Goal: Task Accomplishment & Management: Complete application form

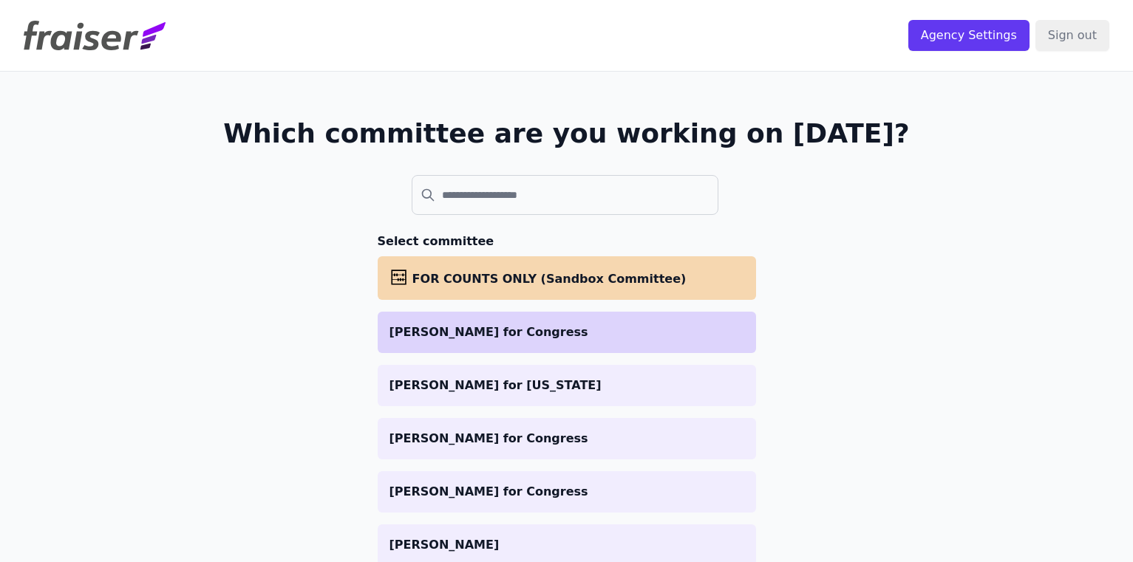
click at [427, 338] on p "Jonathan Treble for Congress" at bounding box center [566, 333] width 355 height 18
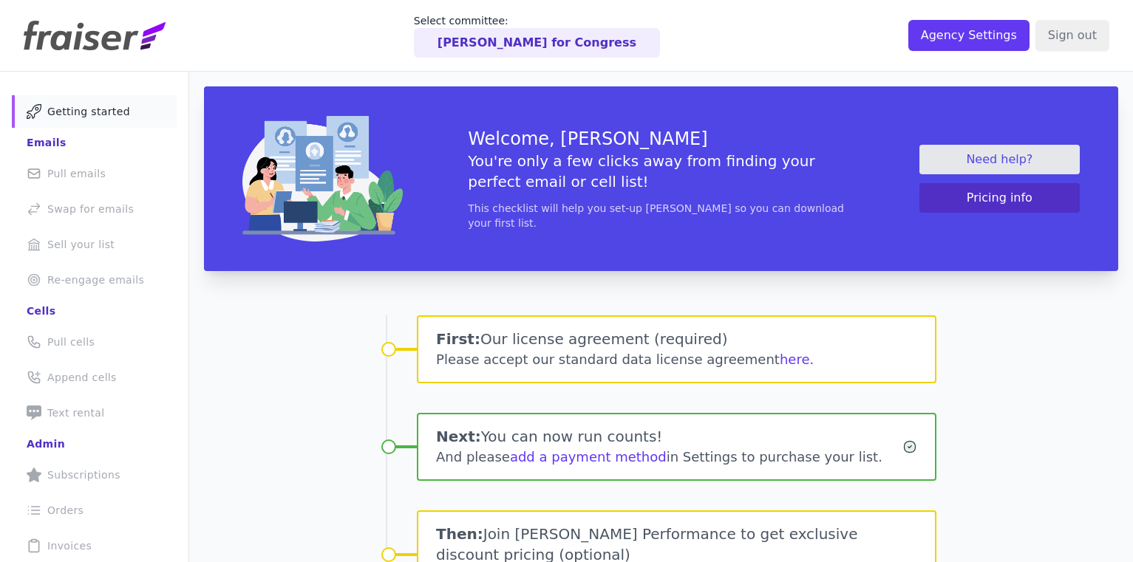
scroll to position [173, 0]
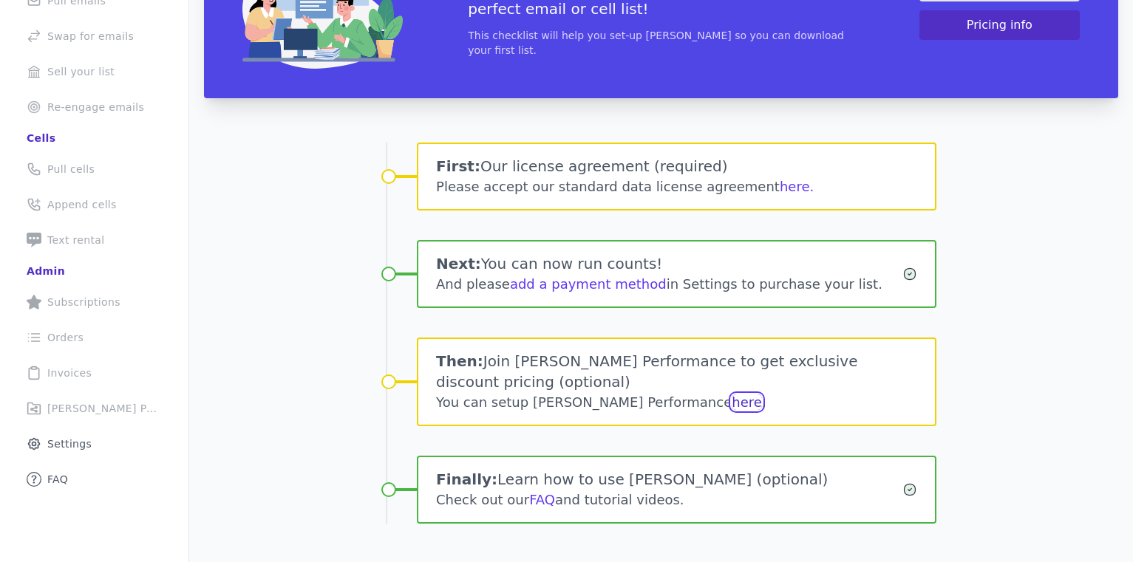
click at [731, 395] on link "here" at bounding box center [746, 403] width 30 height 16
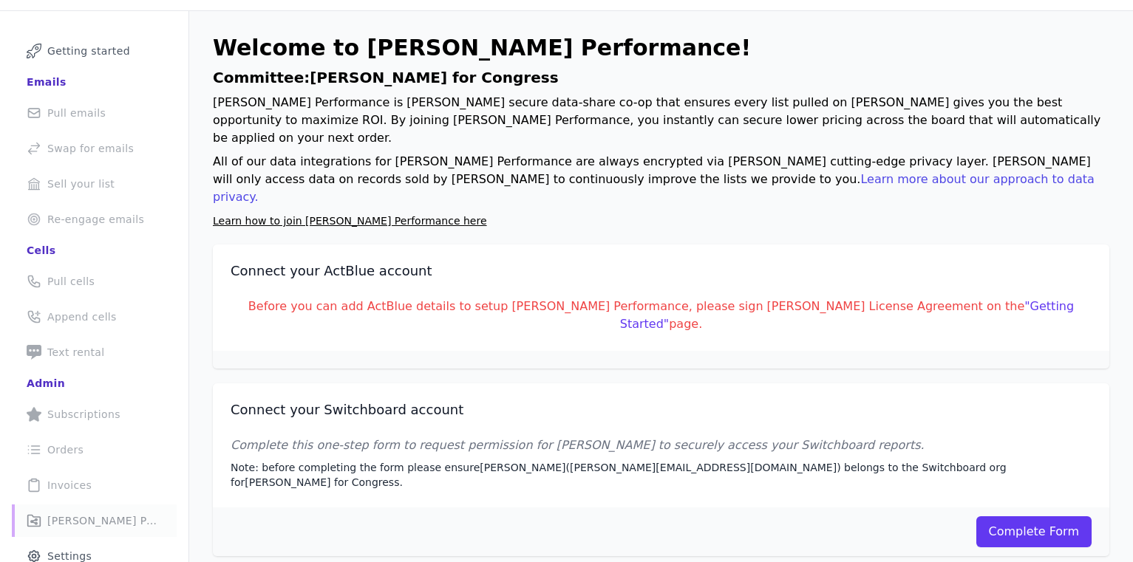
scroll to position [61, 0]
click at [929, 298] on link ""Getting Started"" at bounding box center [847, 314] width 454 height 32
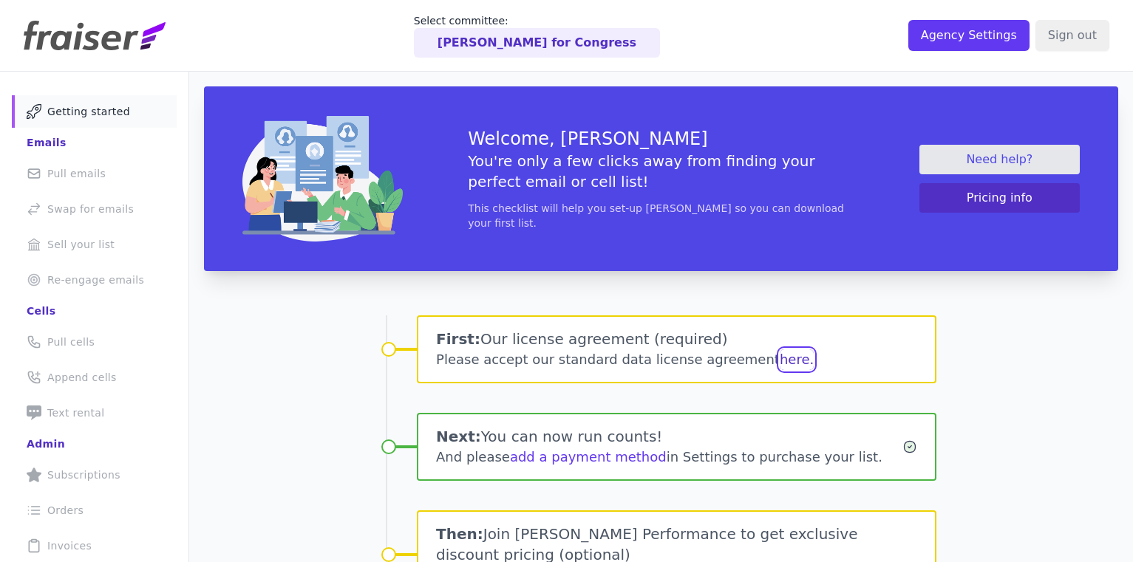
click at [779, 364] on button "here." at bounding box center [796, 359] width 34 height 21
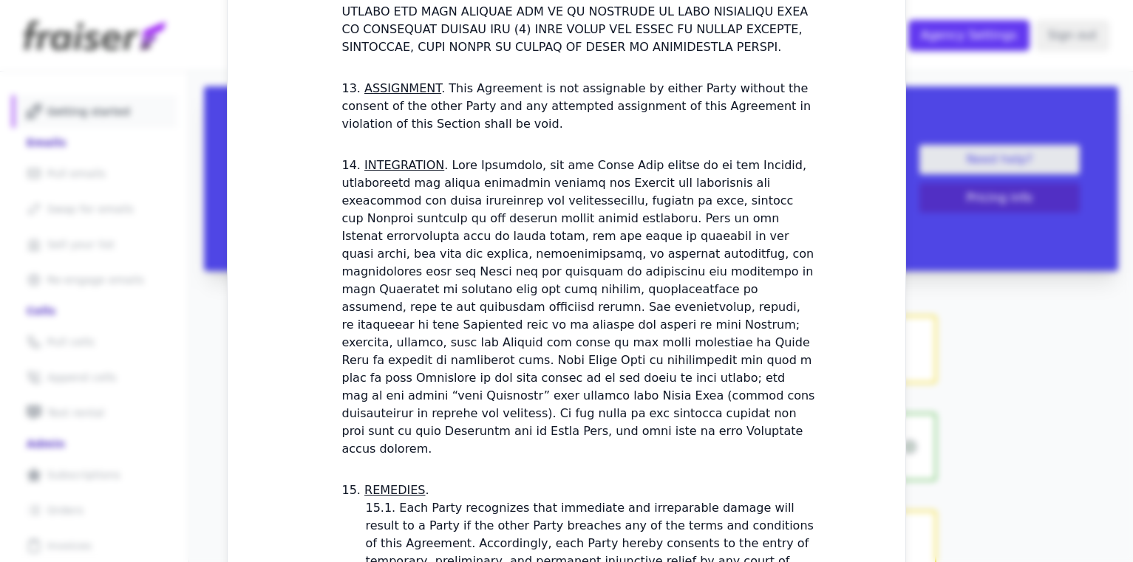
scroll to position [4296, 0]
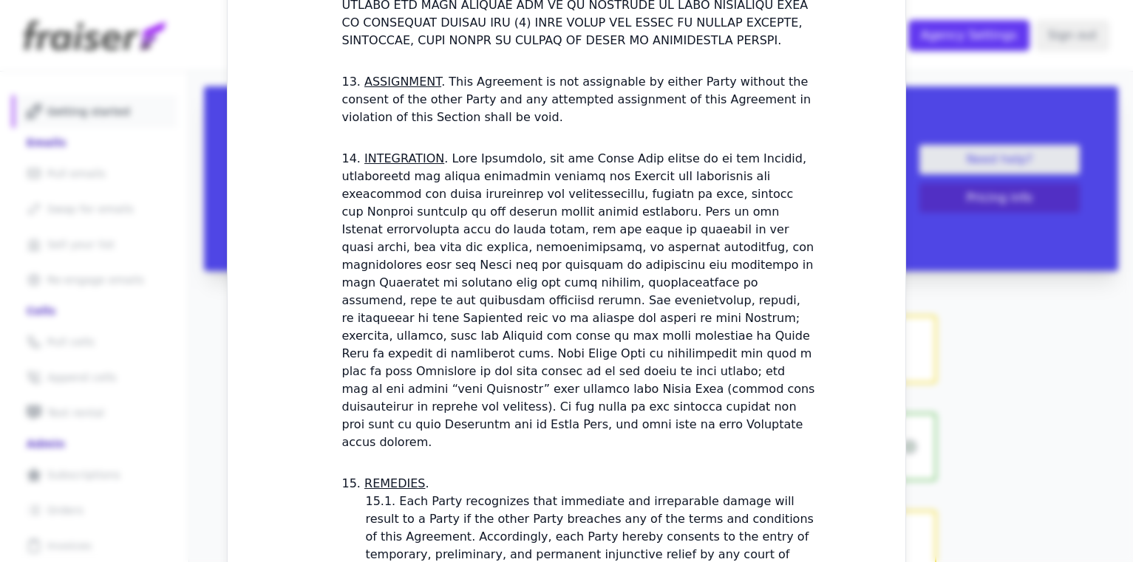
checkbox input "true"
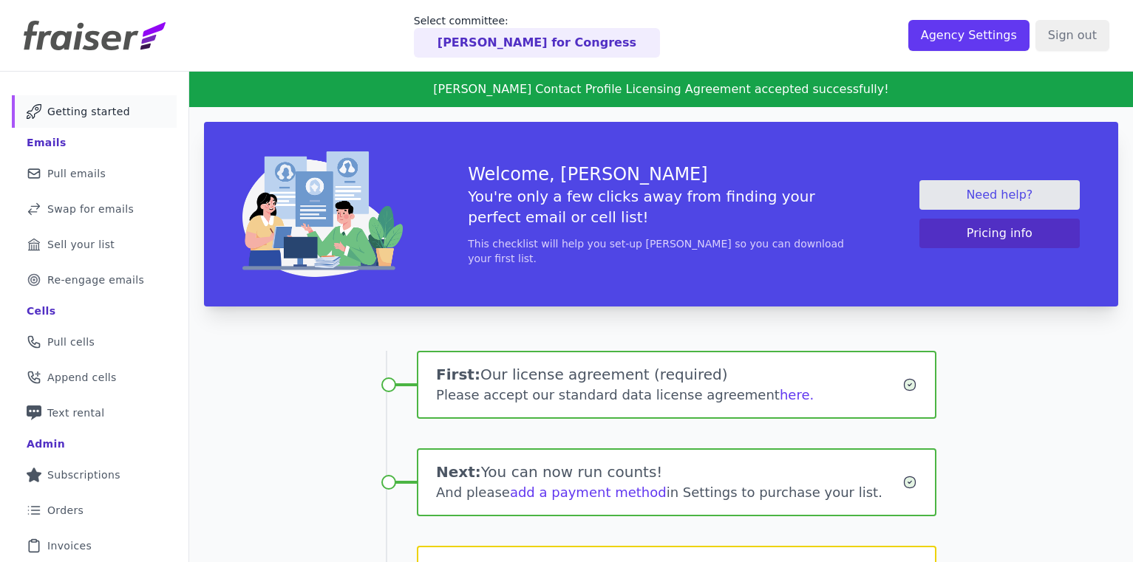
scroll to position [191, 0]
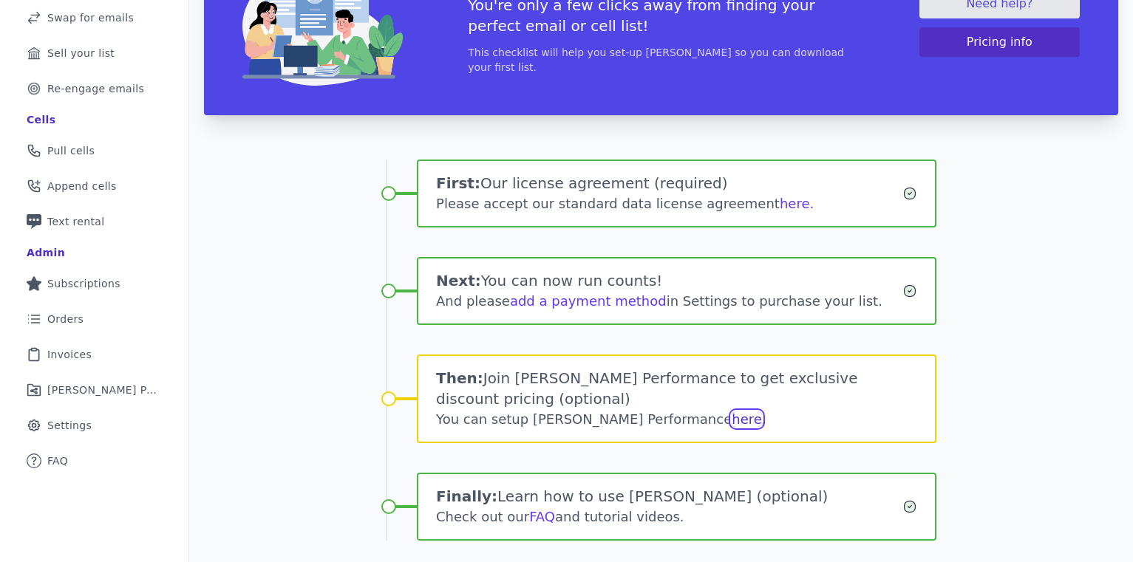
click at [731, 412] on link "here" at bounding box center [746, 420] width 30 height 16
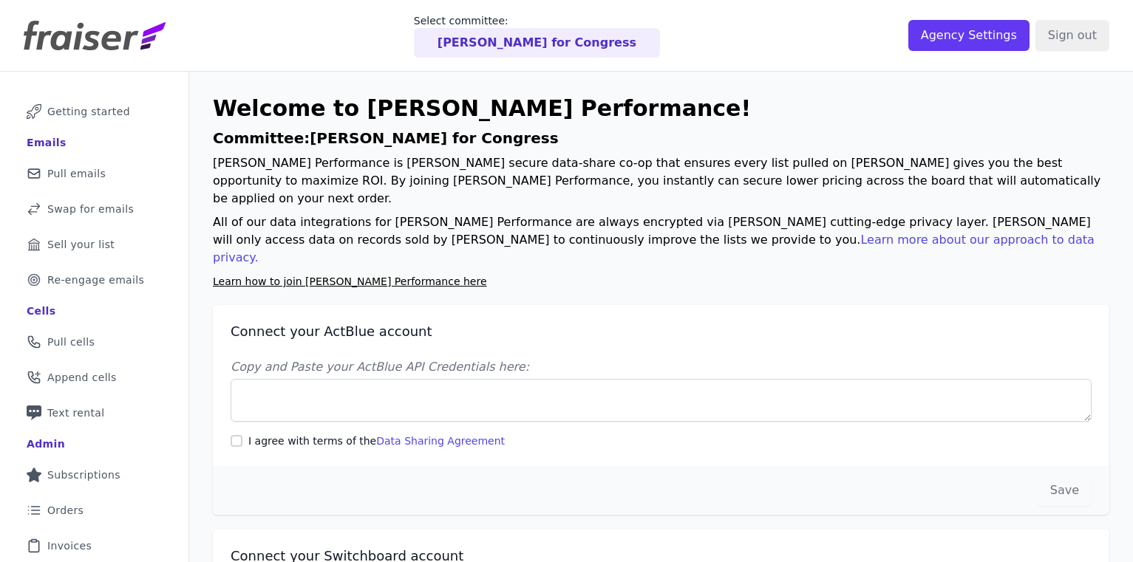
click at [406, 389] on div "Copy and Paste your ActBlue API Credentials here: I agree with terms of the Dat…" at bounding box center [661, 403] width 861 height 90
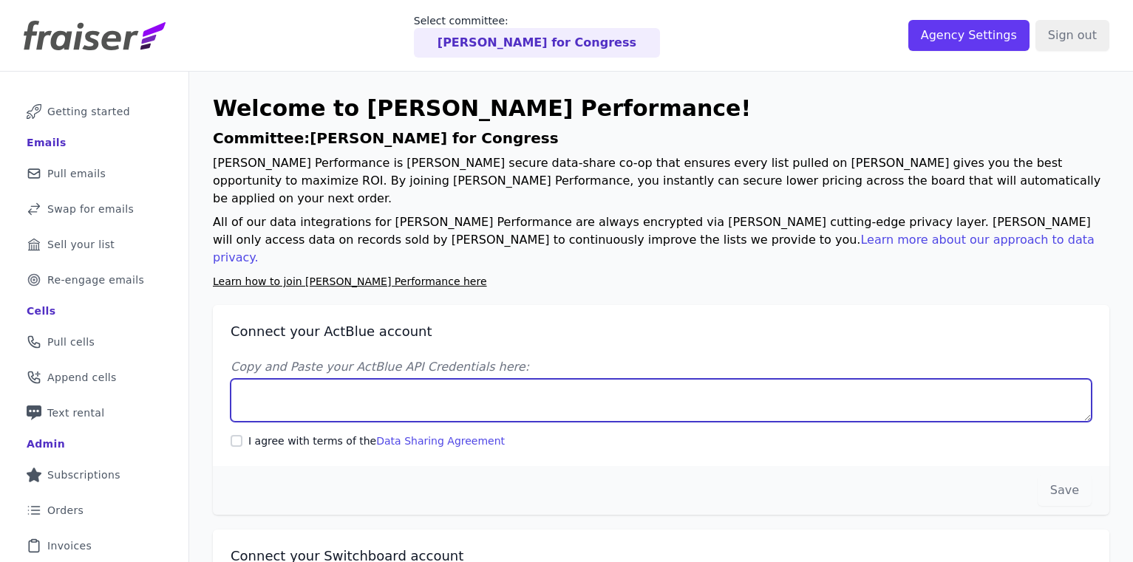
click at [336, 379] on textarea "Copy and Paste your ActBlue API Credentials here:" at bounding box center [661, 400] width 861 height 43
paste textarea "Client UUID: 35e9ebfe-f8fc-4691-b01b-39ef1a27adef Client Secret: [SECURITY_DATA…"
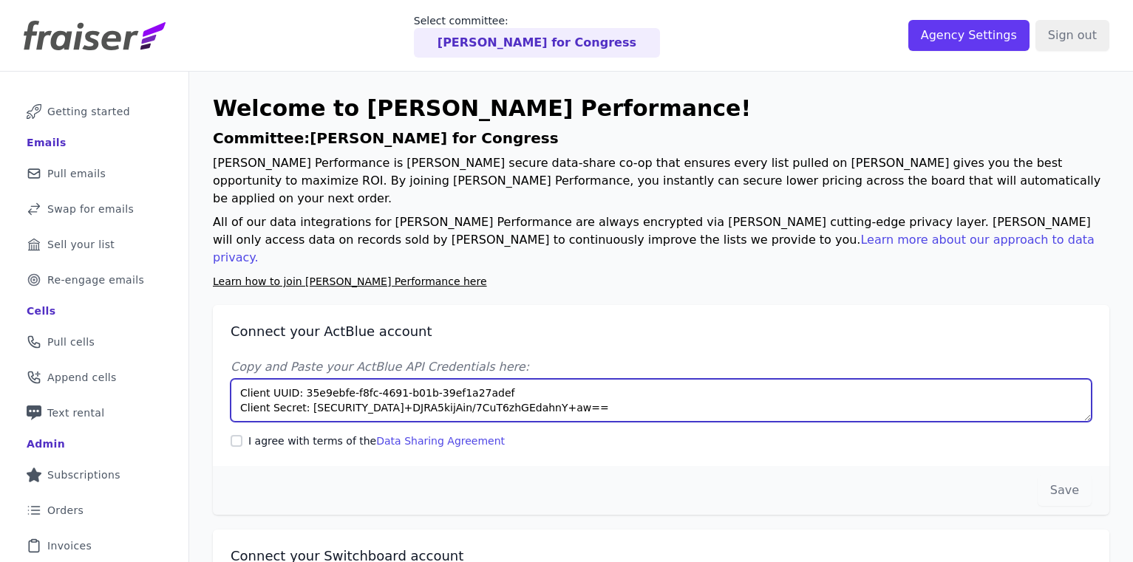
type textarea "Client UUID: 35e9ebfe-f8fc-4691-b01b-39ef1a27adef Client Secret: [SECURITY_DATA…"
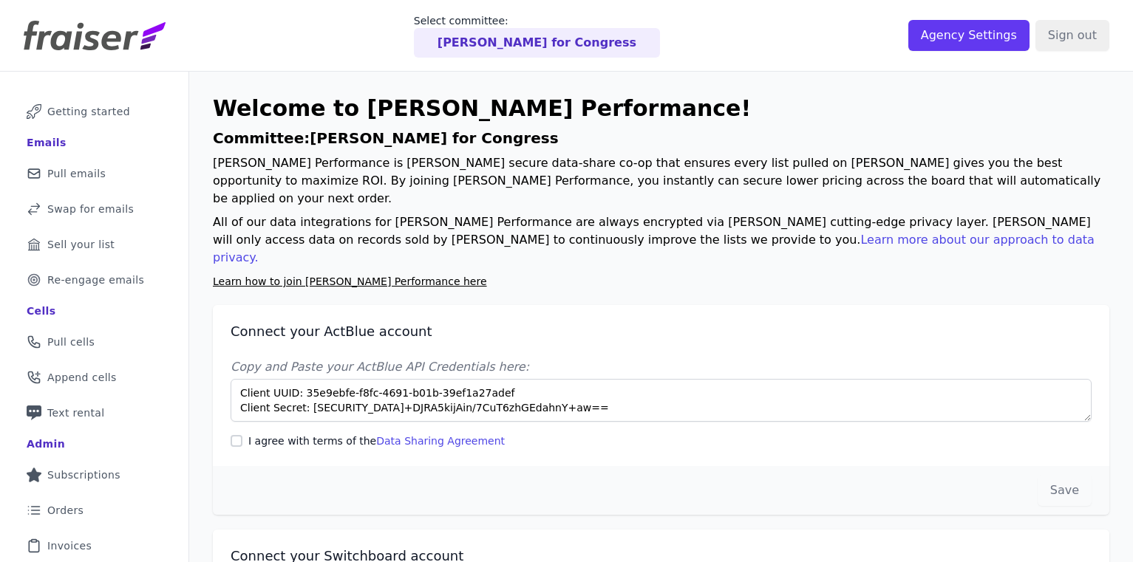
click at [243, 434] on div "I agree with terms of the Data Sharing Agreement" at bounding box center [661, 441] width 861 height 15
click at [239, 435] on input "I agree with terms of the Data Sharing Agreement" at bounding box center [237, 441] width 12 height 12
checkbox input "true"
click at [1063, 475] on button "Save" at bounding box center [1064, 490] width 54 height 31
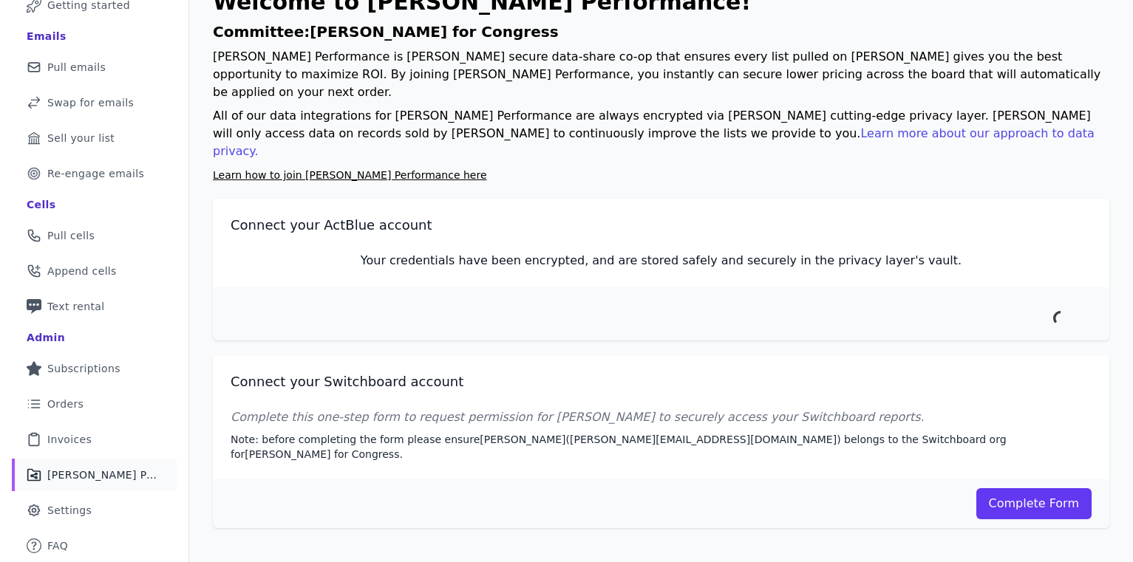
scroll to position [106, 0]
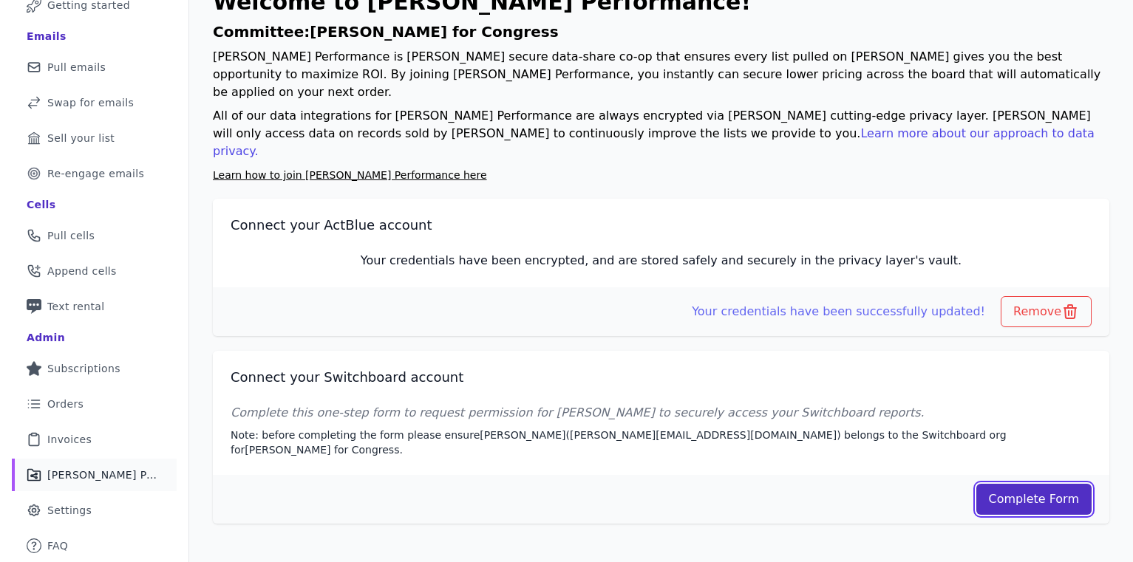
click at [1006, 484] on link "Complete Form" at bounding box center [1034, 499] width 116 height 31
click at [1018, 484] on link "Complete Form" at bounding box center [1034, 499] width 116 height 31
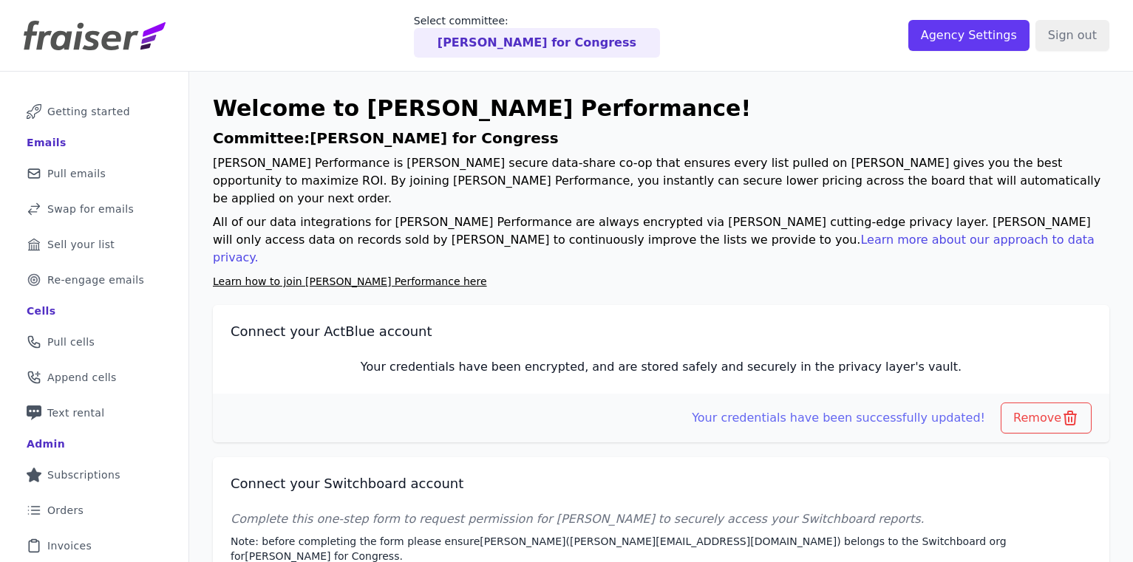
click at [547, 51] on p "Jonathan Treble for Congress" at bounding box center [536, 43] width 199 height 18
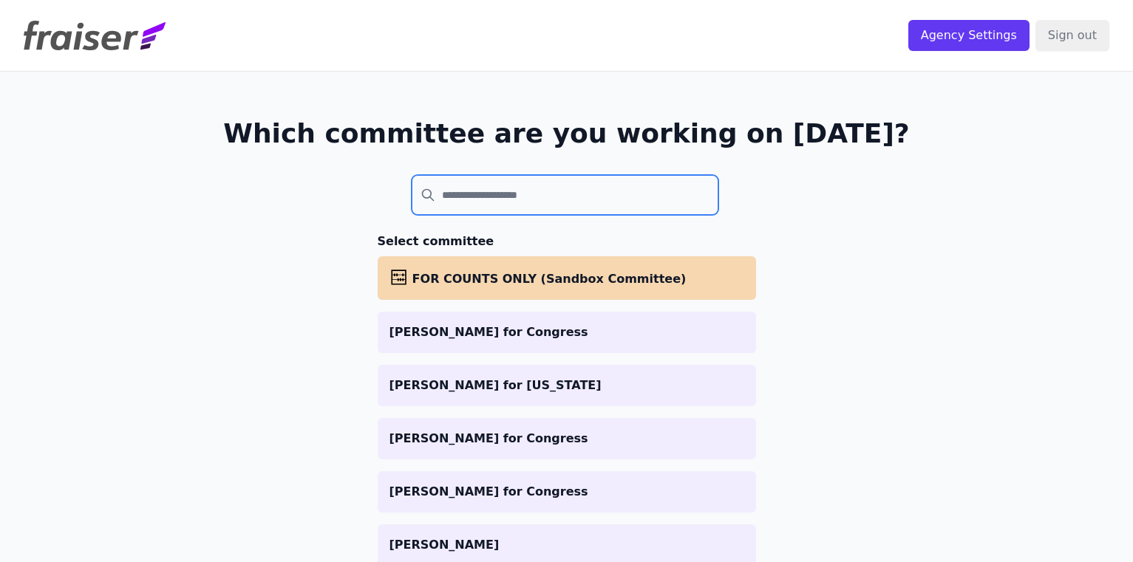
click at [533, 197] on input "search" at bounding box center [565, 195] width 307 height 40
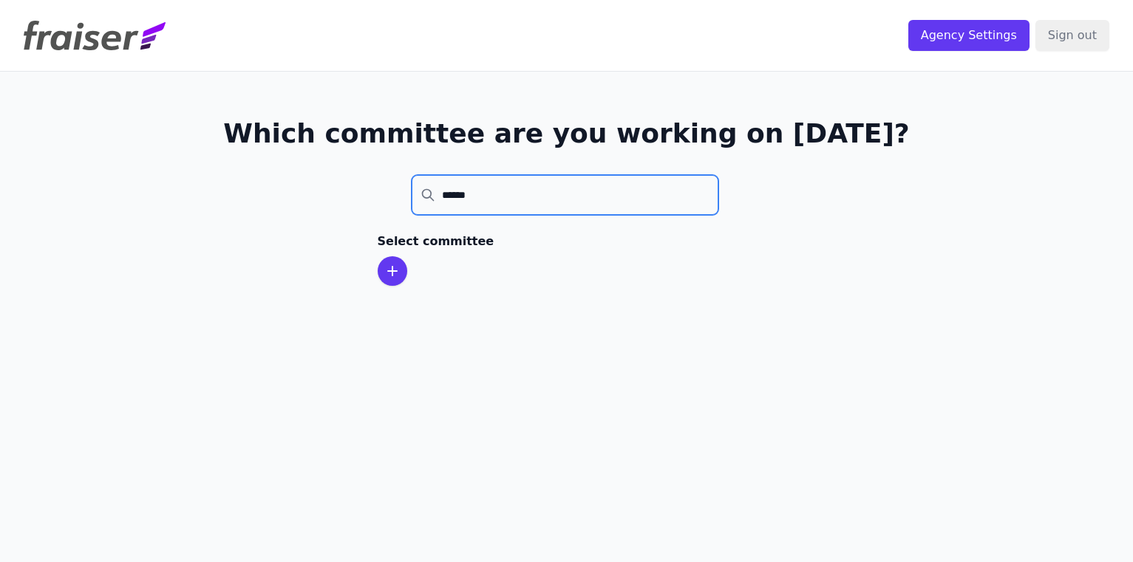
type input "*******"
click at [480, 199] on input "*******" at bounding box center [565, 195] width 307 height 40
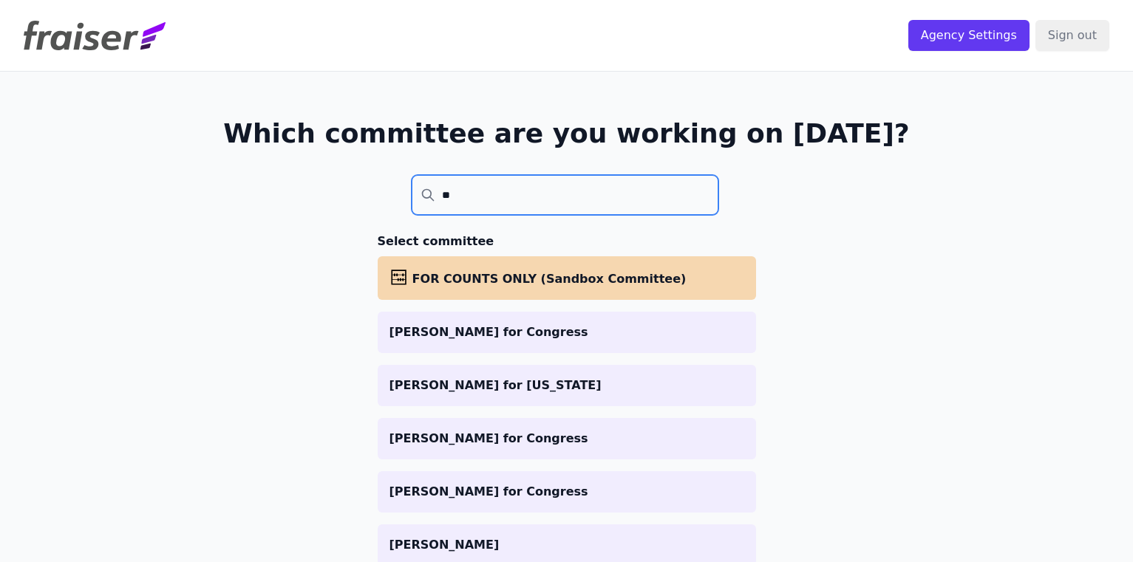
type input "***"
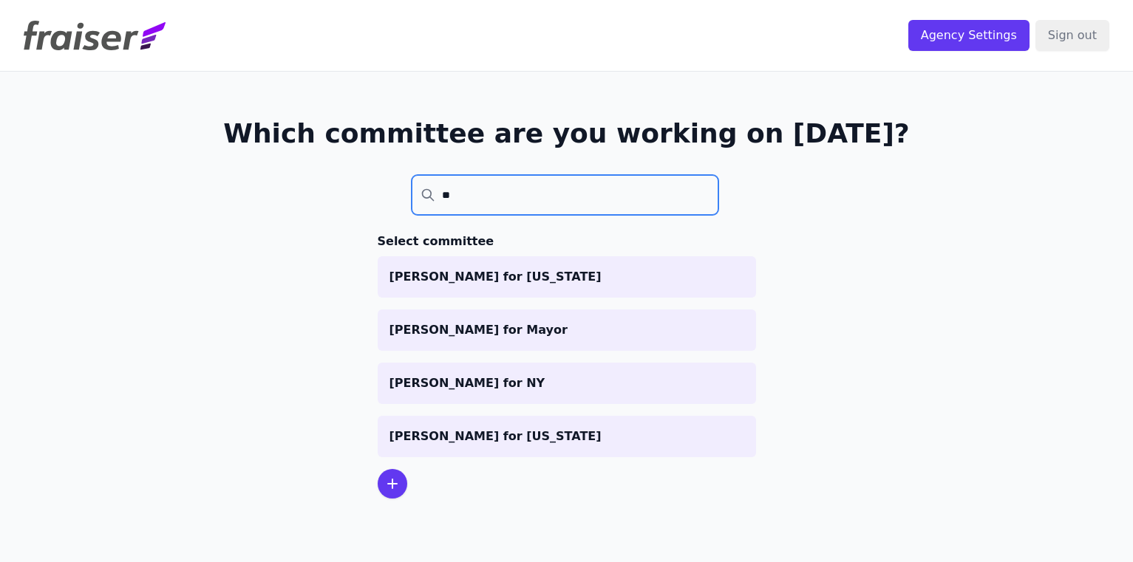
type input "***"
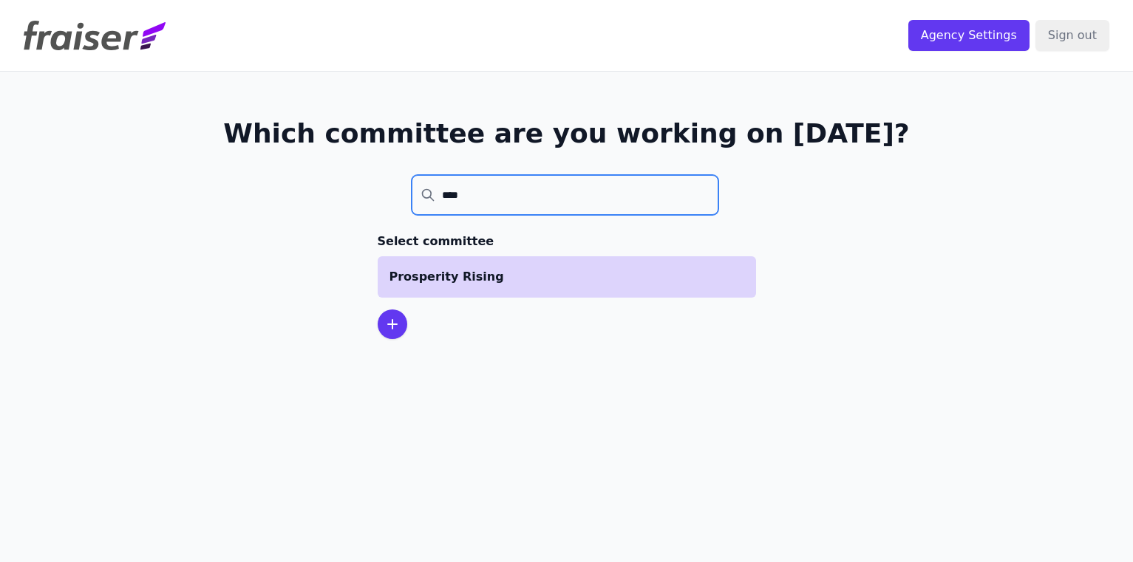
type input "****"
click at [469, 279] on p "Prosperity Rising" at bounding box center [566, 277] width 355 height 18
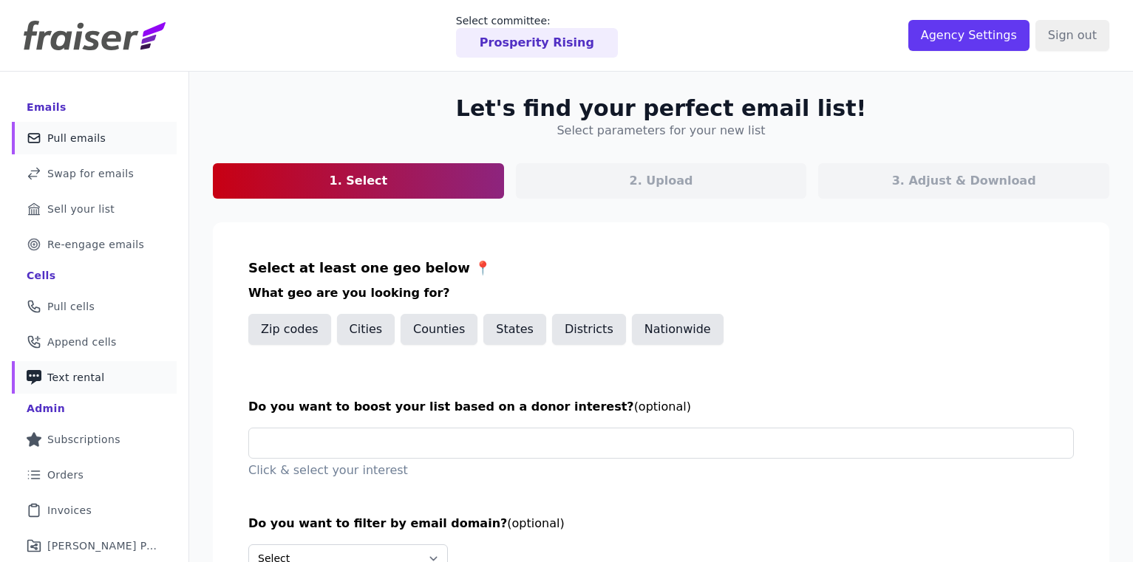
scroll to position [111, 0]
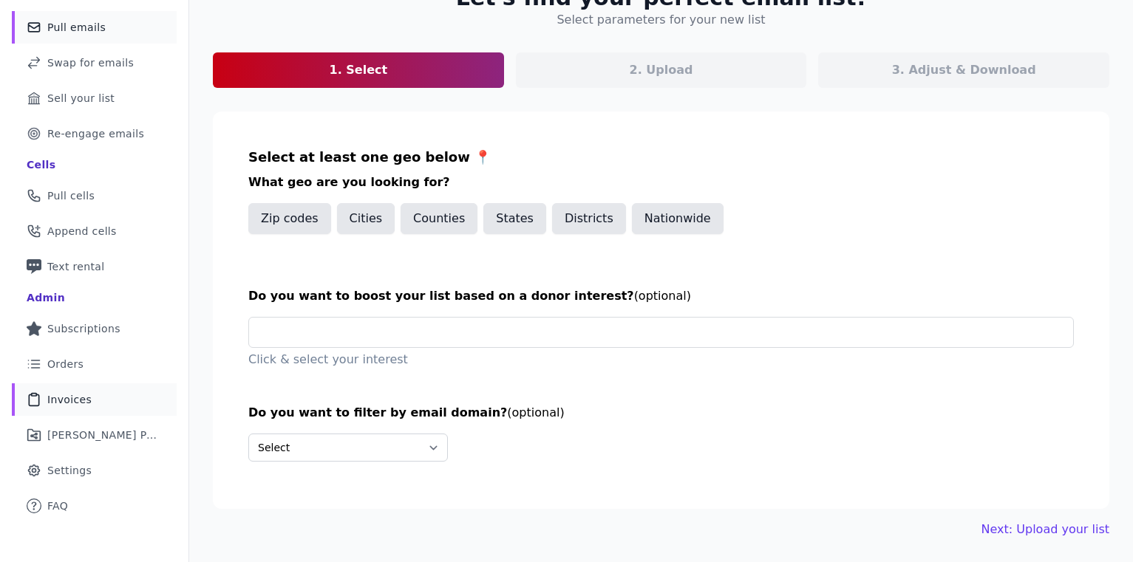
click at [61, 400] on span "Invoices" at bounding box center [69, 399] width 44 height 15
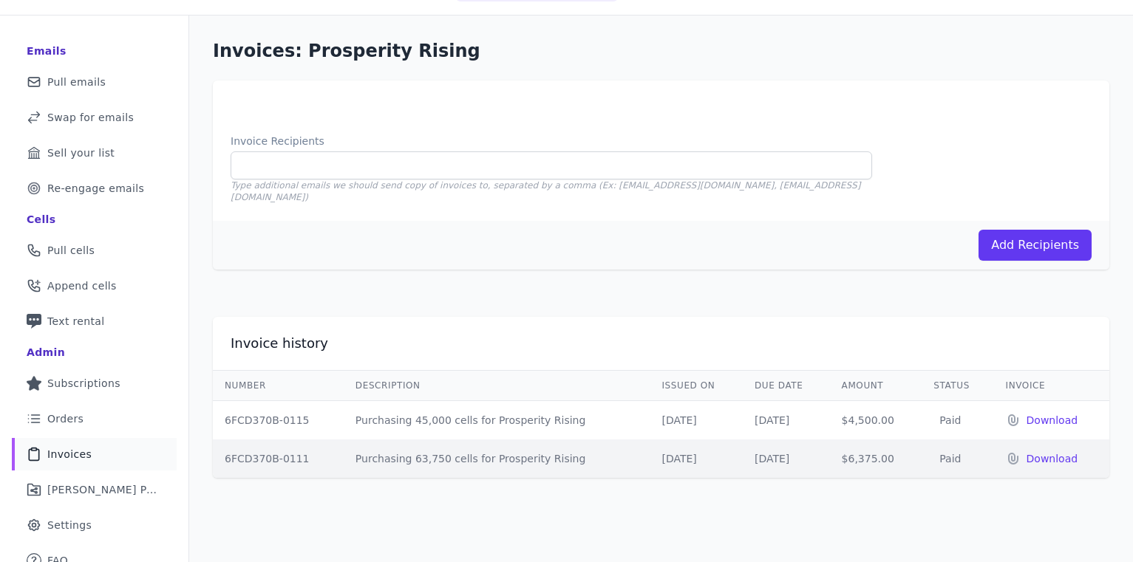
scroll to position [58, 0]
drag, startPoint x: 904, startPoint y: 448, endPoint x: 821, endPoint y: 406, distance: 93.2
click at [821, 406] on tbody "6FCD370B-0115 Purchasing 45,000 cells for Prosperity Rising [DATE] [DATE] $4,50…" at bounding box center [661, 439] width 896 height 78
copy tbody "$4,500.00 Paid Download 6FCD370B-0111 Purchasing 63,750 cells for Prosperity Ri…"
